Goal: Find specific page/section: Find specific page/section

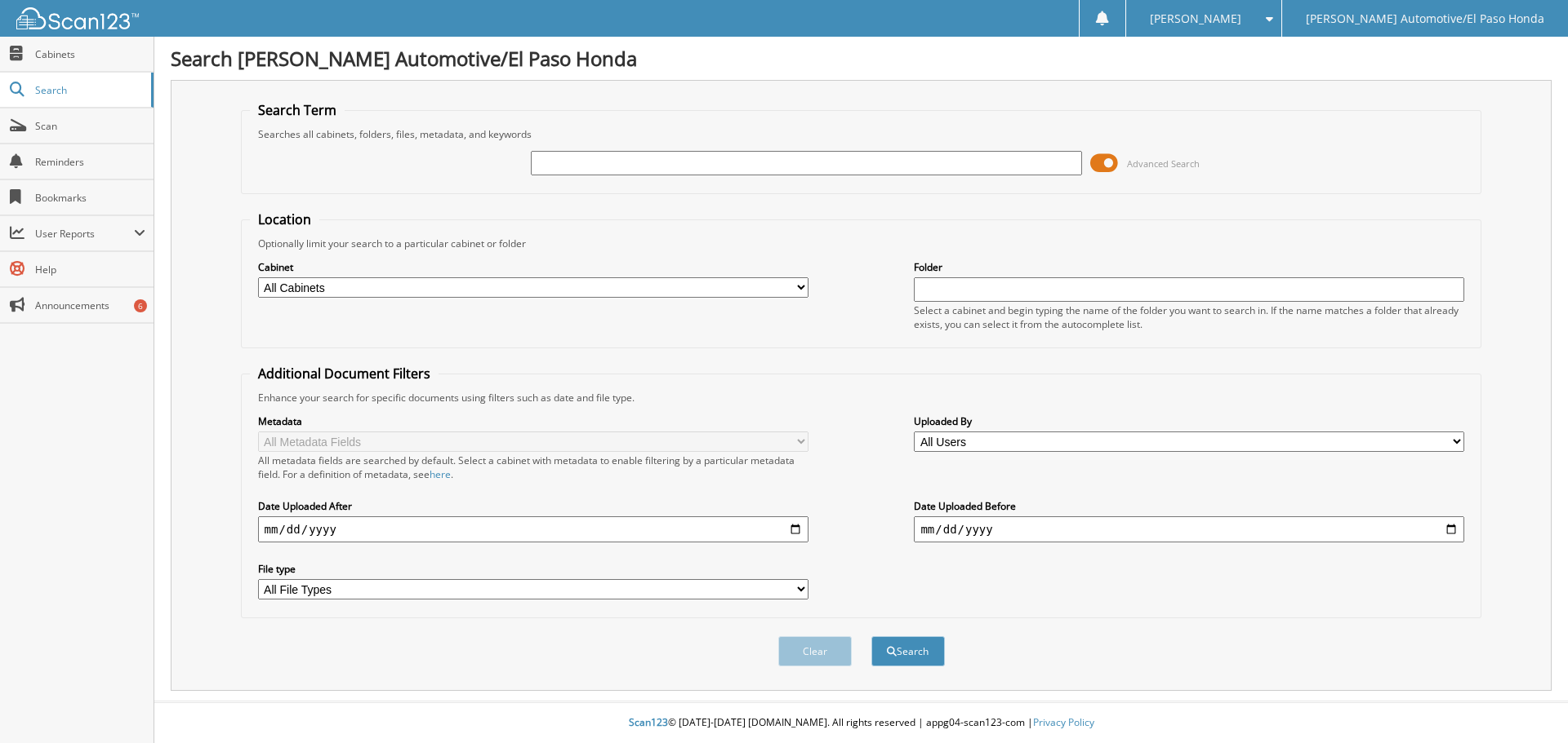
click at [557, 170] on input "text" at bounding box center [806, 163] width 551 height 25
type input "43390"
click at [931, 659] on button "Search" at bounding box center [907, 651] width 74 height 30
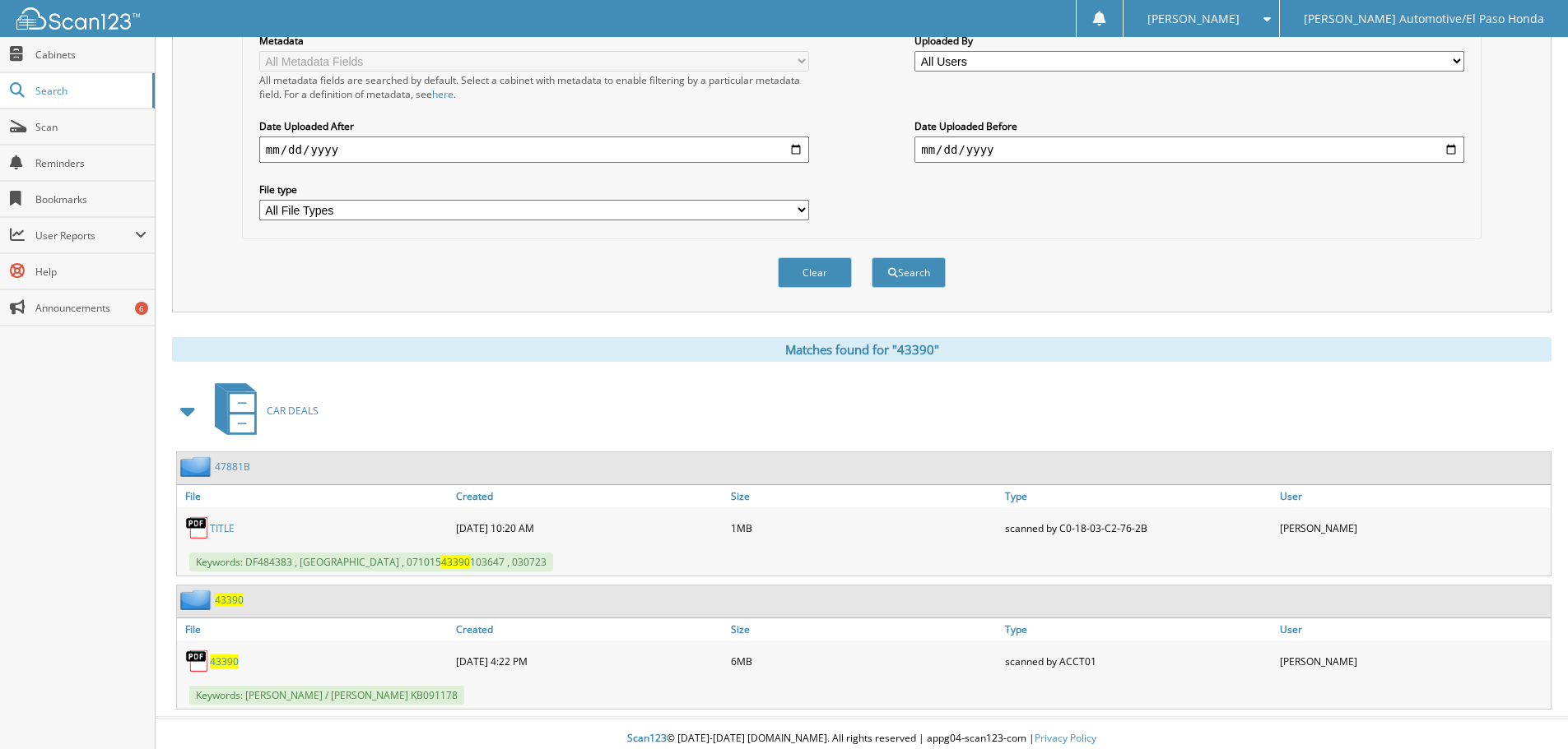
scroll to position [395, 0]
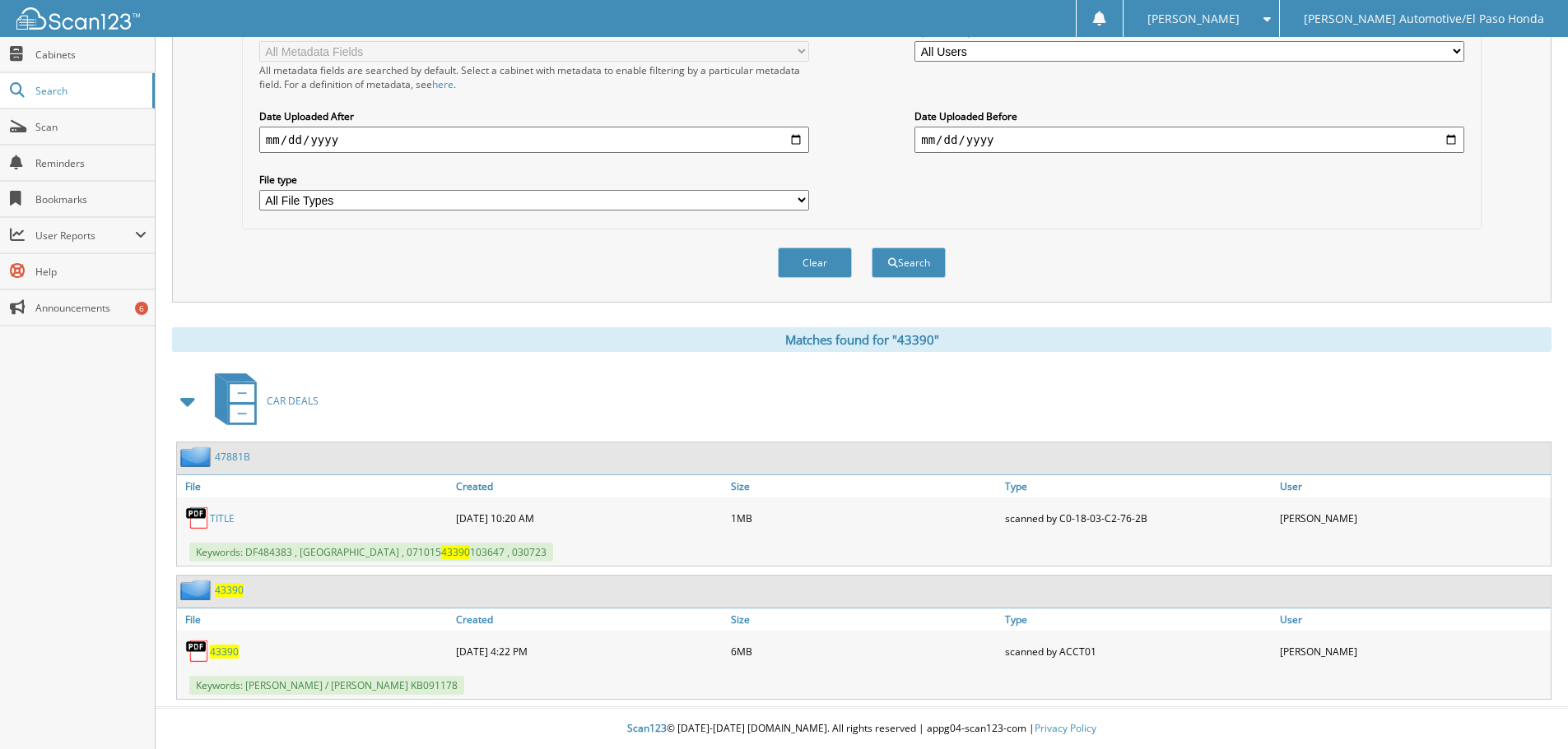
click at [230, 649] on span "43390" at bounding box center [224, 651] width 29 height 14
click at [222, 651] on span "43390" at bounding box center [224, 651] width 29 height 14
